Goal: Navigation & Orientation: Find specific page/section

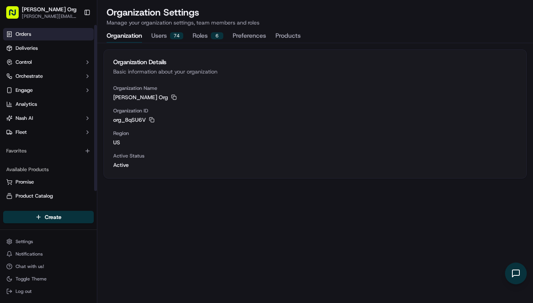
click at [19, 32] on span "Orders" at bounding box center [24, 34] width 16 height 7
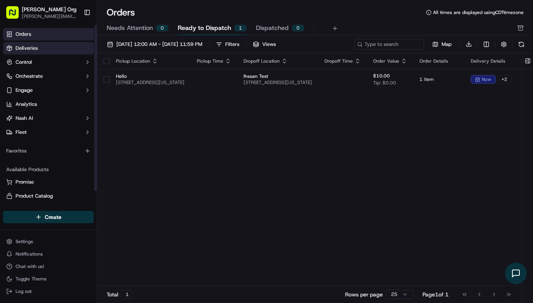
click at [24, 49] on span "Deliveries" at bounding box center [27, 48] width 22 height 7
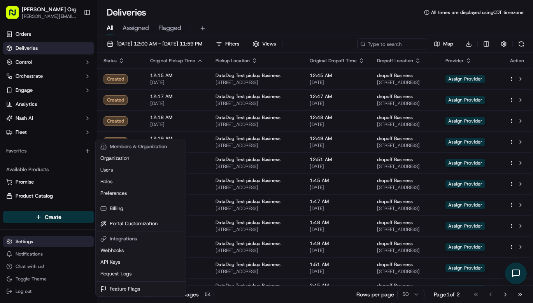
click at [23, 245] on html "[PERSON_NAME] Org [PERSON_NAME][EMAIL_ADDRESS][PERSON_NAME] Toggle Sidebar Orde…" at bounding box center [266, 151] width 533 height 303
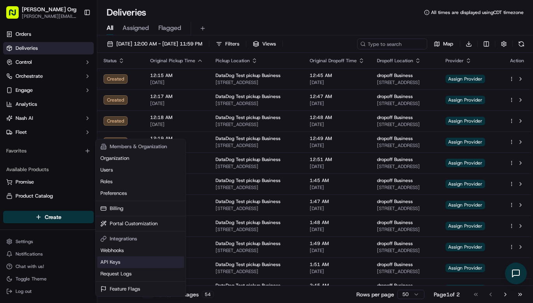
click at [114, 261] on link "API Keys" at bounding box center [140, 262] width 87 height 12
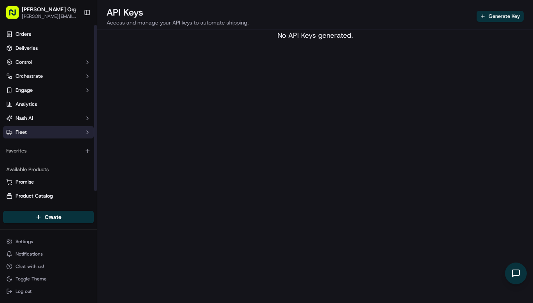
click at [18, 131] on span "Fleet" at bounding box center [21, 132] width 11 height 7
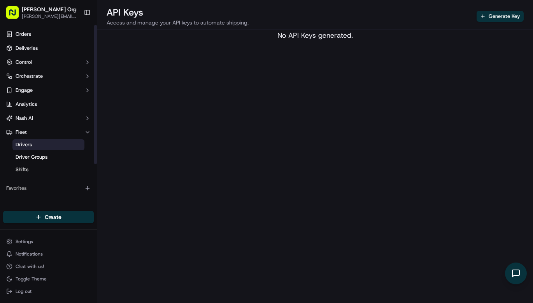
click at [24, 143] on span "Drivers" at bounding box center [24, 144] width 16 height 7
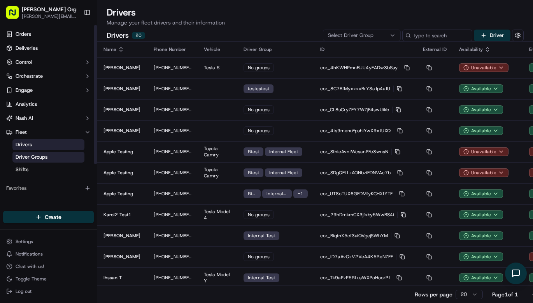
click at [35, 157] on span "Driver Groups" at bounding box center [32, 157] width 32 height 7
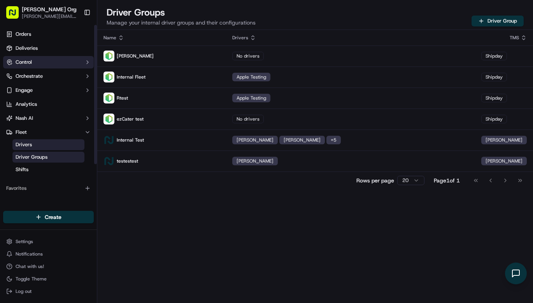
click at [27, 62] on span "Control" at bounding box center [24, 62] width 16 height 7
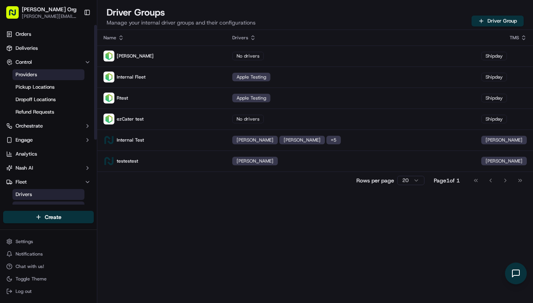
click at [26, 76] on span "Providers" at bounding box center [26, 74] width 21 height 7
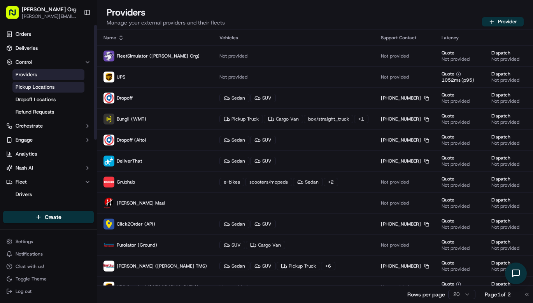
click at [45, 88] on span "Pickup Locations" at bounding box center [35, 87] width 39 height 7
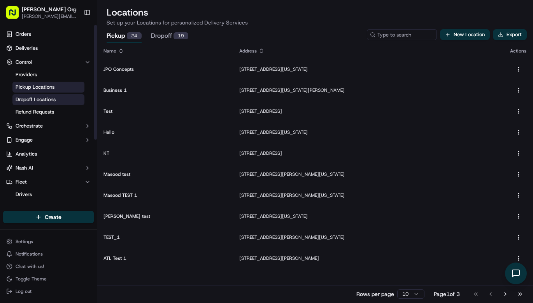
click at [35, 100] on span "Dropoff Locations" at bounding box center [36, 99] width 40 height 7
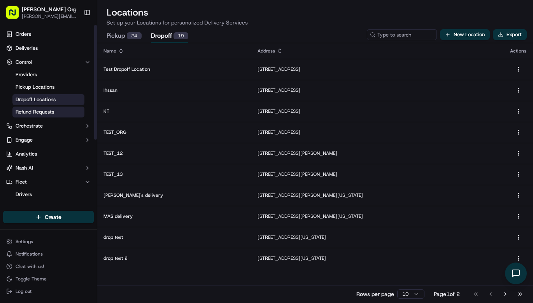
click at [38, 113] on span "Refund Requests" at bounding box center [35, 111] width 38 height 7
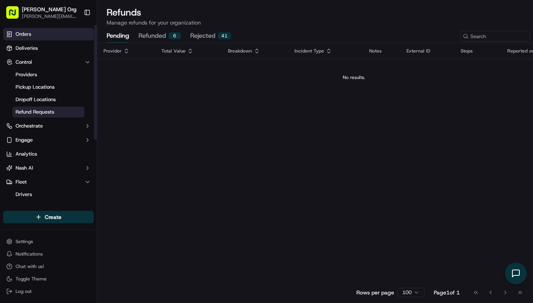
click at [19, 34] on span "Orders" at bounding box center [24, 34] width 16 height 7
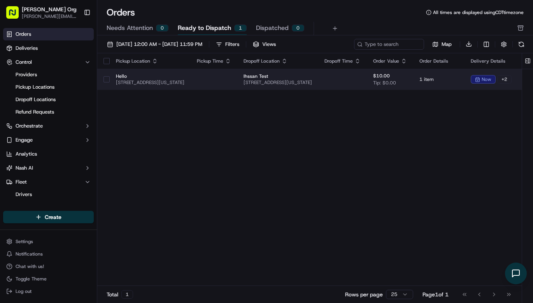
click at [165, 80] on span "[STREET_ADDRESS][US_STATE]" at bounding box center [150, 82] width 68 height 6
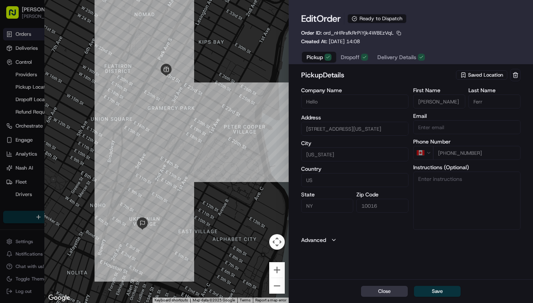
click at [387, 289] on button "Close" at bounding box center [384, 291] width 47 height 11
type input "+1"
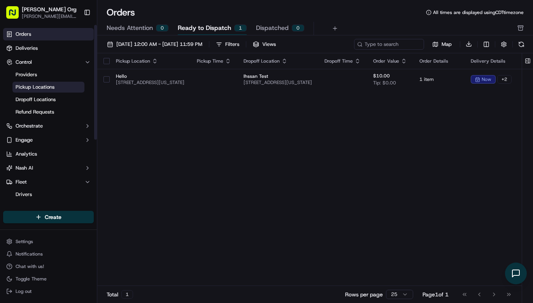
click at [28, 84] on span "Pickup Locations" at bounding box center [35, 87] width 39 height 7
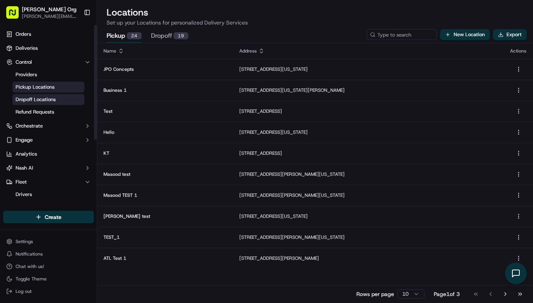
click at [43, 100] on span "Dropoff Locations" at bounding box center [36, 99] width 40 height 7
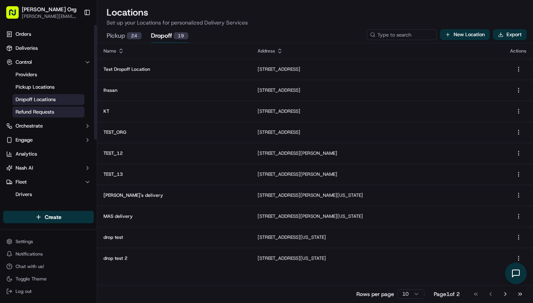
click at [35, 112] on span "Refund Requests" at bounding box center [35, 111] width 38 height 7
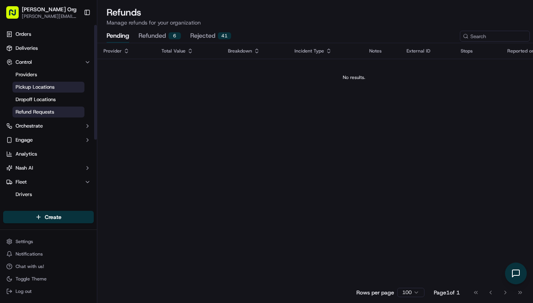
click at [24, 86] on span "Pickup Locations" at bounding box center [35, 87] width 39 height 7
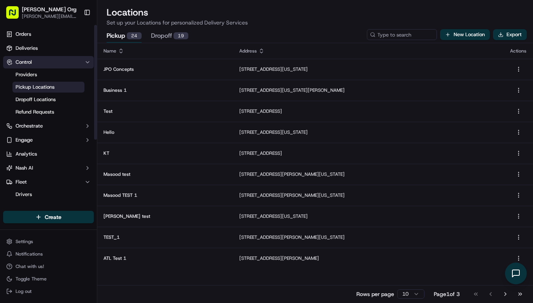
click at [25, 60] on span "Control" at bounding box center [24, 62] width 16 height 7
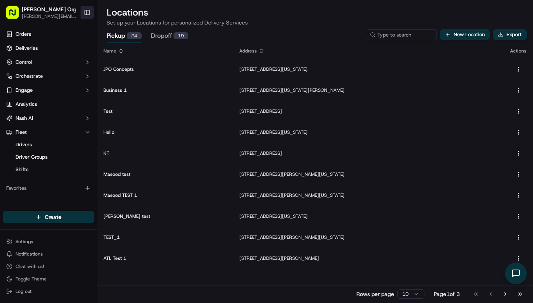
click at [86, 12] on button "Toggle Sidebar" at bounding box center [86, 12] width 13 height 13
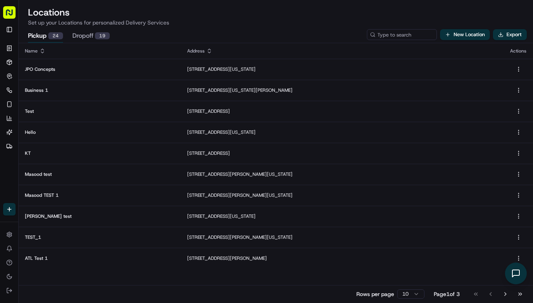
click at [9, 14] on rect "button" at bounding box center [9, 12] width 12 height 12
click at [10, 28] on button "Toggle Sidebar" at bounding box center [9, 29] width 12 height 12
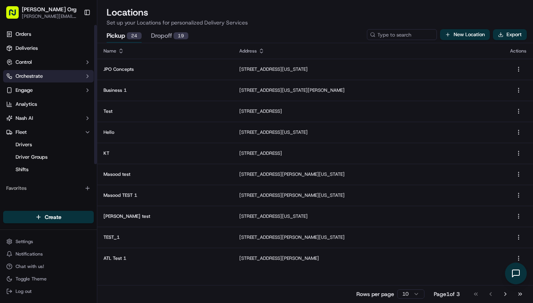
click at [51, 74] on button "Orchestrate" at bounding box center [48, 76] width 91 height 12
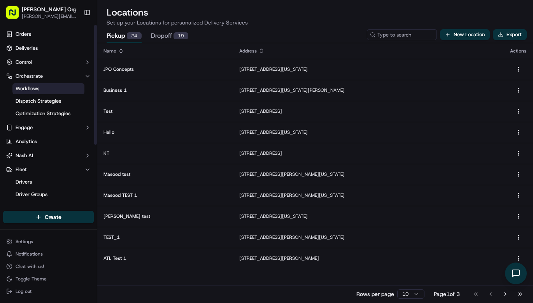
click at [43, 87] on link "Workflows" at bounding box center [48, 88] width 72 height 11
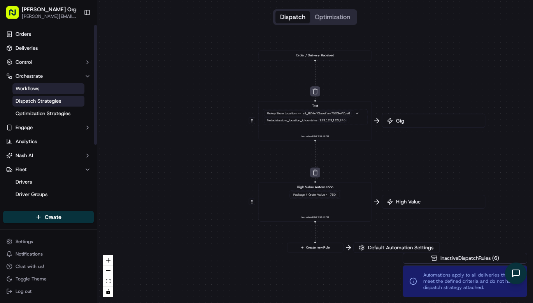
click at [36, 102] on span "Dispatch Strategies" at bounding box center [38, 101] width 45 height 7
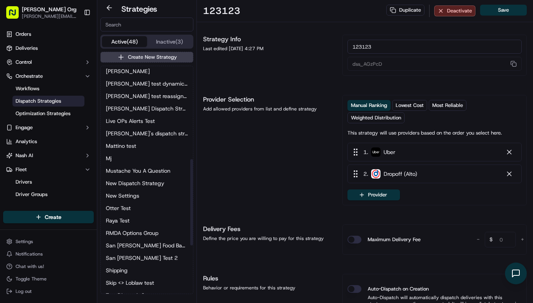
scroll to position [255, 0]
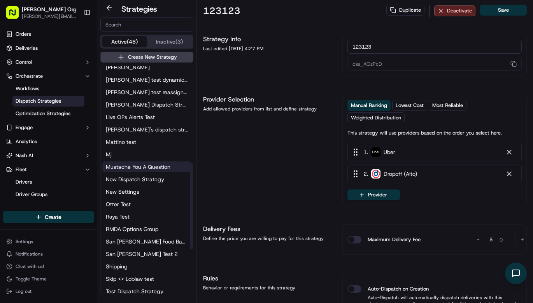
click at [127, 167] on span "Mustache You A Question" at bounding box center [138, 167] width 65 height 8
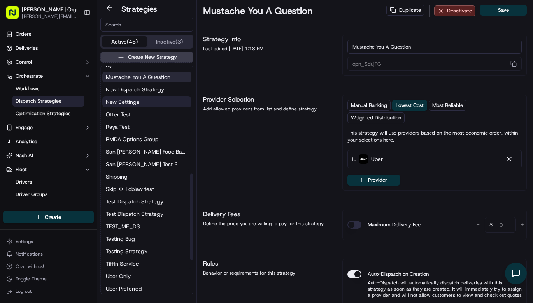
scroll to position [371, 0]
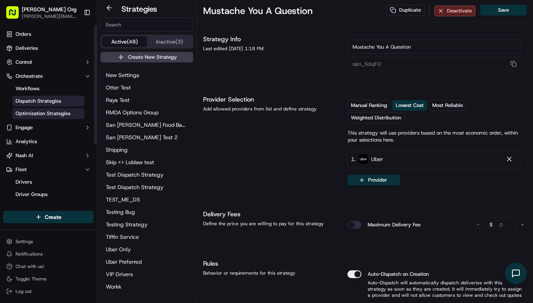
click at [46, 111] on span "Optimization Strategies" at bounding box center [43, 113] width 55 height 7
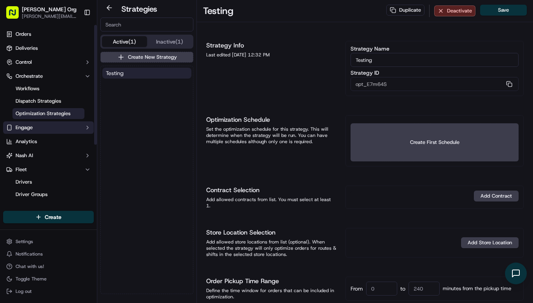
click at [31, 126] on span "Engage" at bounding box center [24, 127] width 17 height 7
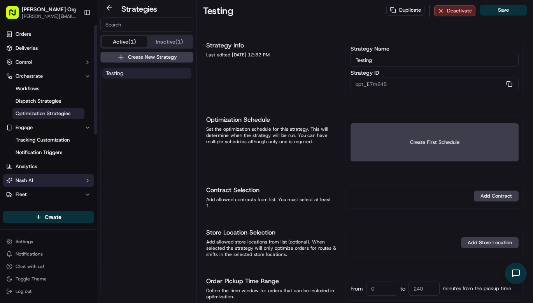
click at [33, 182] on button "Nash AI" at bounding box center [48, 180] width 91 height 12
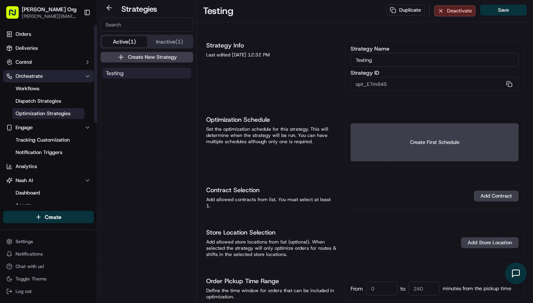
click at [24, 75] on span "Orchestrate" at bounding box center [29, 76] width 27 height 7
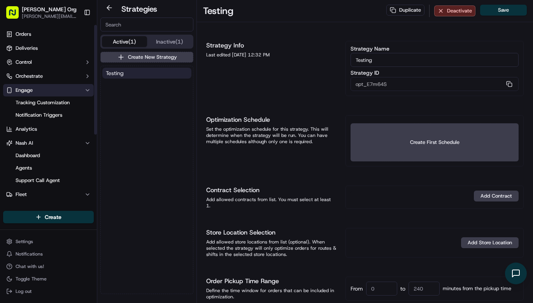
click at [24, 89] on span "Engage" at bounding box center [24, 90] width 17 height 7
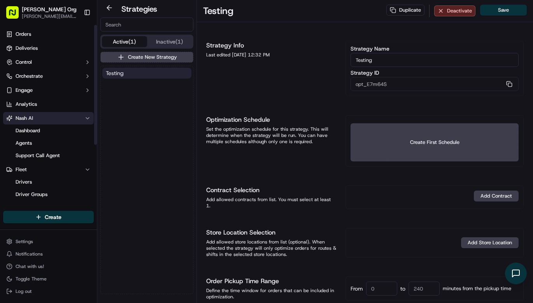
click at [23, 117] on span "Nash AI" at bounding box center [24, 118] width 17 height 7
click at [24, 129] on span "Dashboard" at bounding box center [28, 130] width 24 height 7
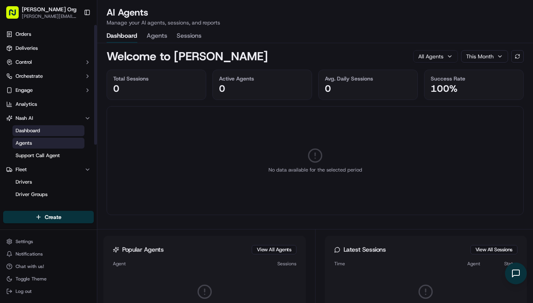
click at [27, 143] on span "Agents" at bounding box center [24, 143] width 16 height 7
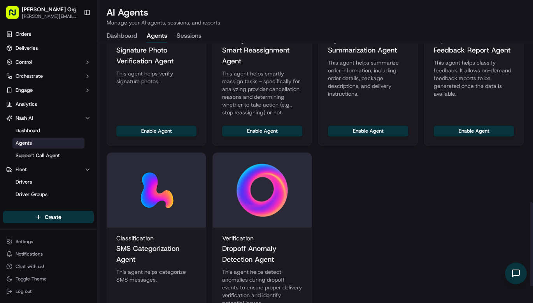
scroll to position [540, 0]
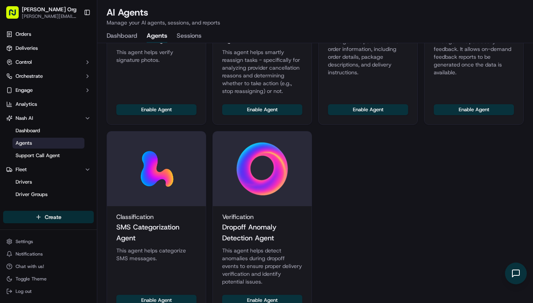
click at [49, 217] on html "[PERSON_NAME] Org [PERSON_NAME][EMAIL_ADDRESS][PERSON_NAME] Toggle Sidebar Orde…" at bounding box center [266, 151] width 533 height 303
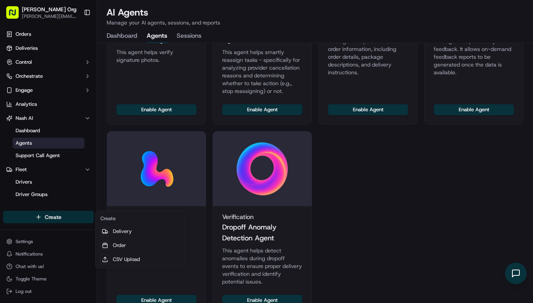
click at [77, 188] on html "[PERSON_NAME] Org [PERSON_NAME][EMAIL_ADDRESS][PERSON_NAME] Toggle Sidebar Orde…" at bounding box center [266, 151] width 533 height 303
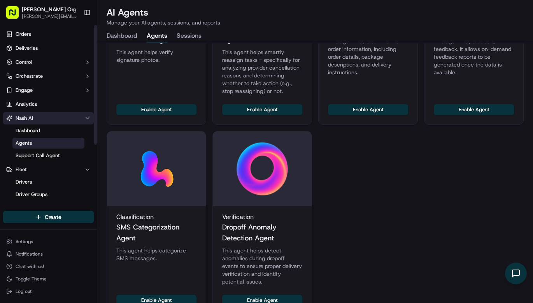
click at [30, 118] on span "Nash AI" at bounding box center [24, 118] width 17 height 7
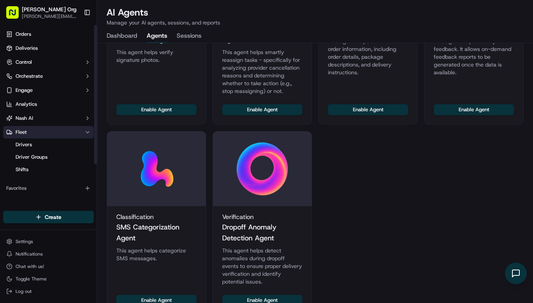
click at [20, 129] on span "Fleet" at bounding box center [21, 132] width 11 height 7
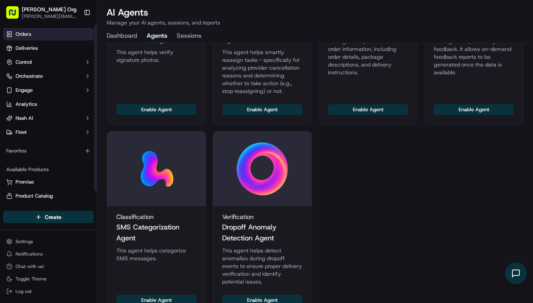
click at [22, 35] on span "Orders" at bounding box center [24, 34] width 16 height 7
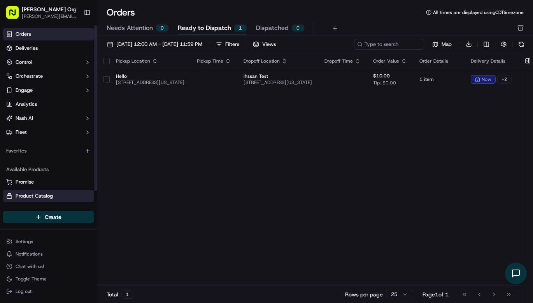
click at [33, 198] on span "Product Catalog" at bounding box center [34, 195] width 37 height 7
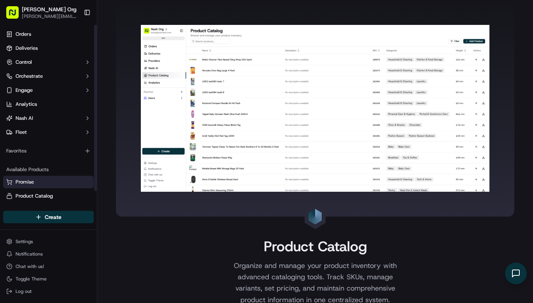
click at [29, 180] on span "Promise" at bounding box center [25, 181] width 18 height 7
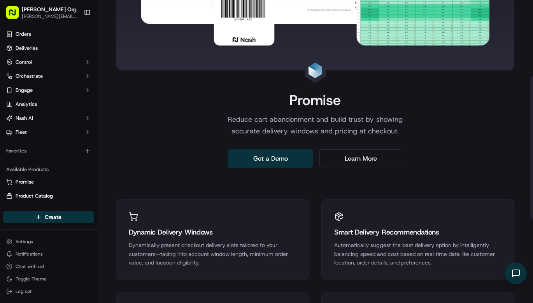
scroll to position [168, 0]
